Goal: Task Accomplishment & Management: Use online tool/utility

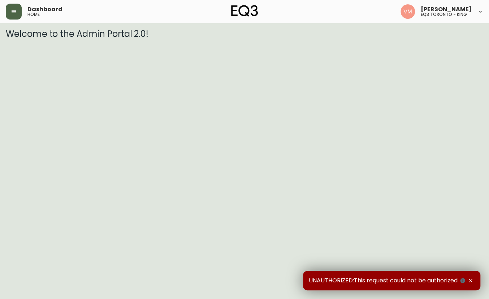
click at [18, 9] on button "button" at bounding box center [14, 12] width 16 height 16
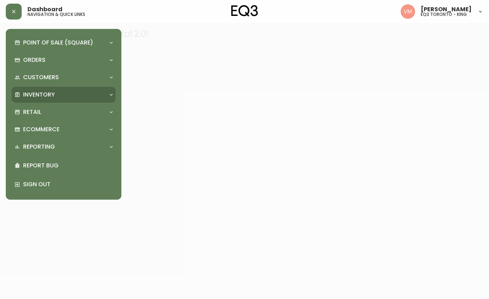
click at [32, 98] on p "Inventory" at bounding box center [39, 95] width 32 height 8
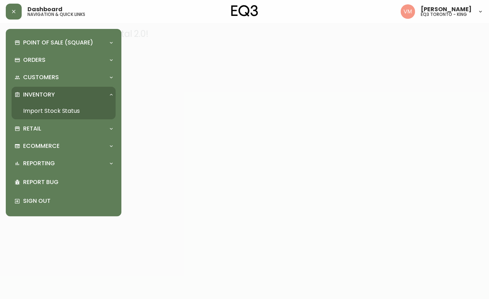
click at [43, 110] on link "Import Stock Status" at bounding box center [64, 111] width 104 height 17
